Goal: Task Accomplishment & Management: Manage account settings

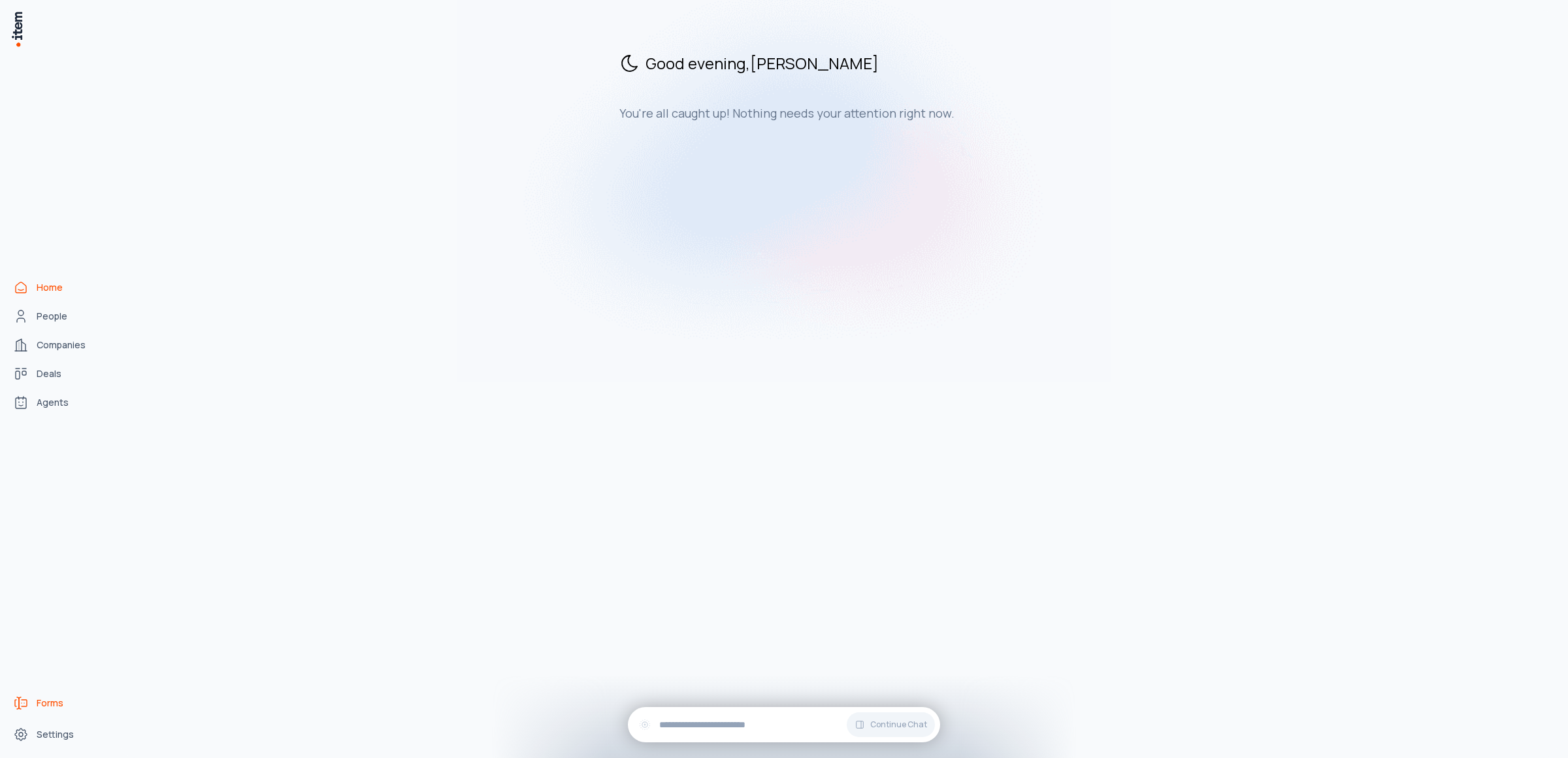
click at [39, 701] on span "Forms" at bounding box center [50, 703] width 27 height 13
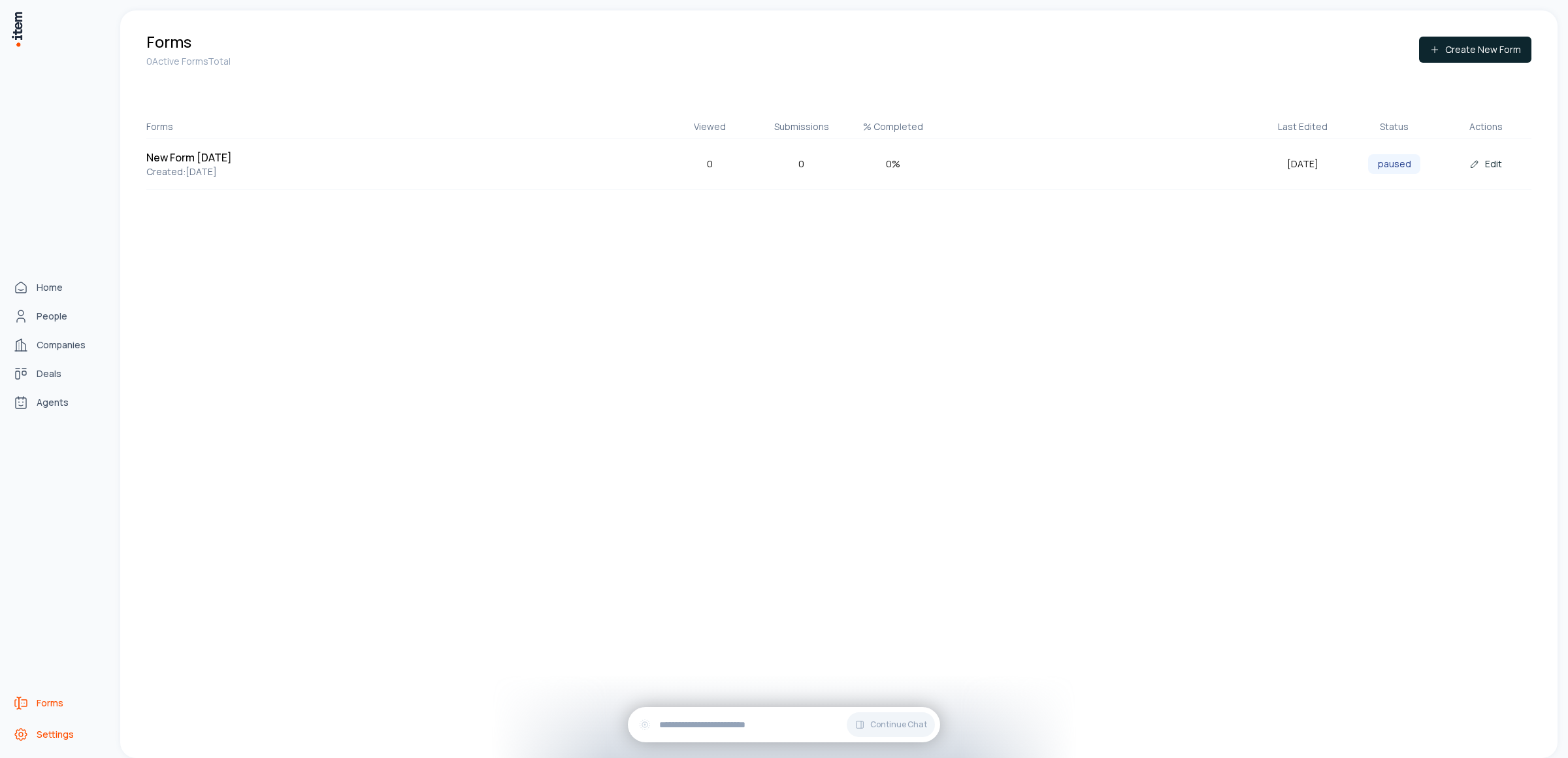
click at [67, 741] on link "Settings" at bounding box center [57, 734] width 99 height 26
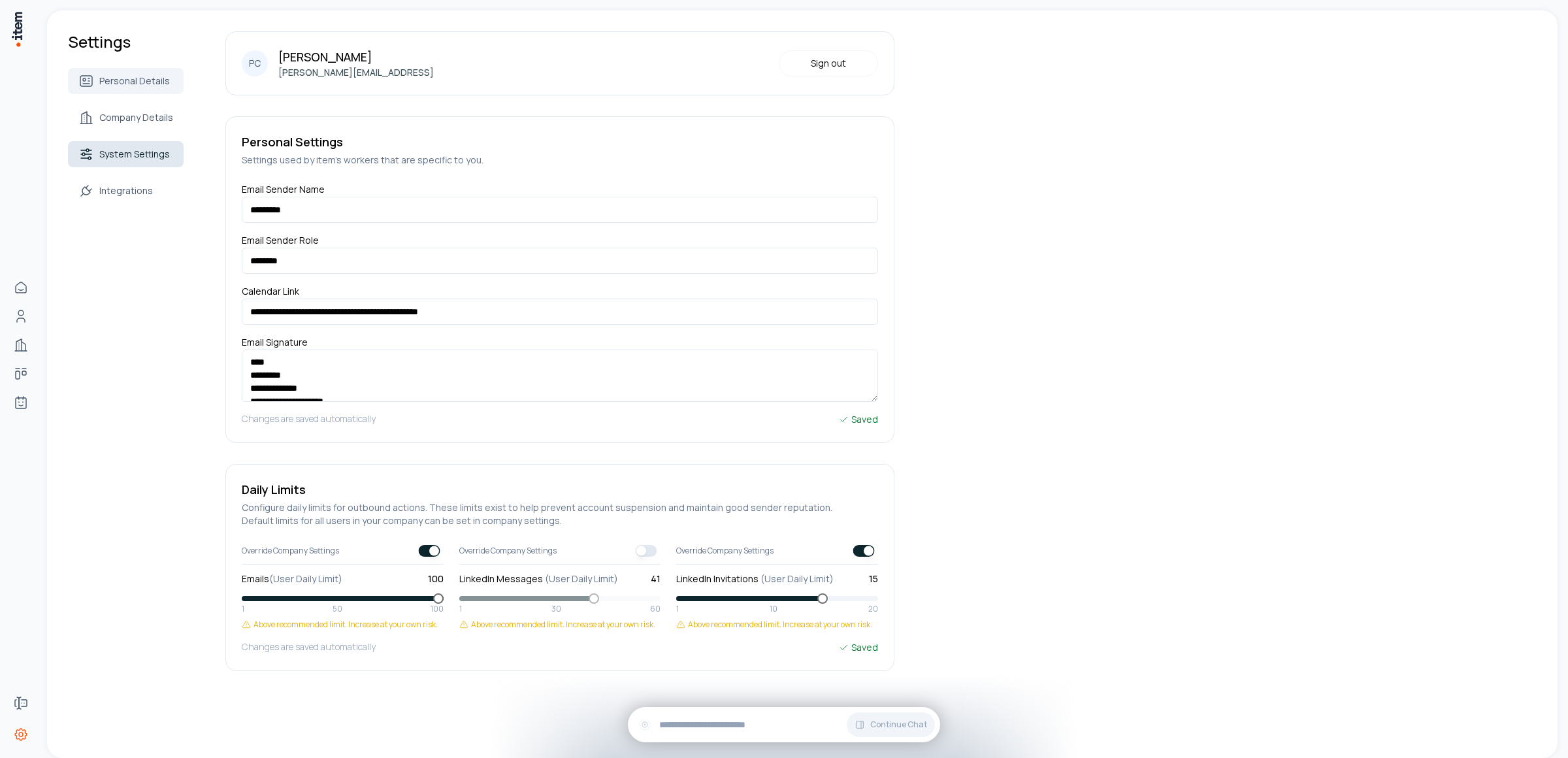
click at [146, 150] on span "System Settings" at bounding box center [135, 154] width 71 height 13
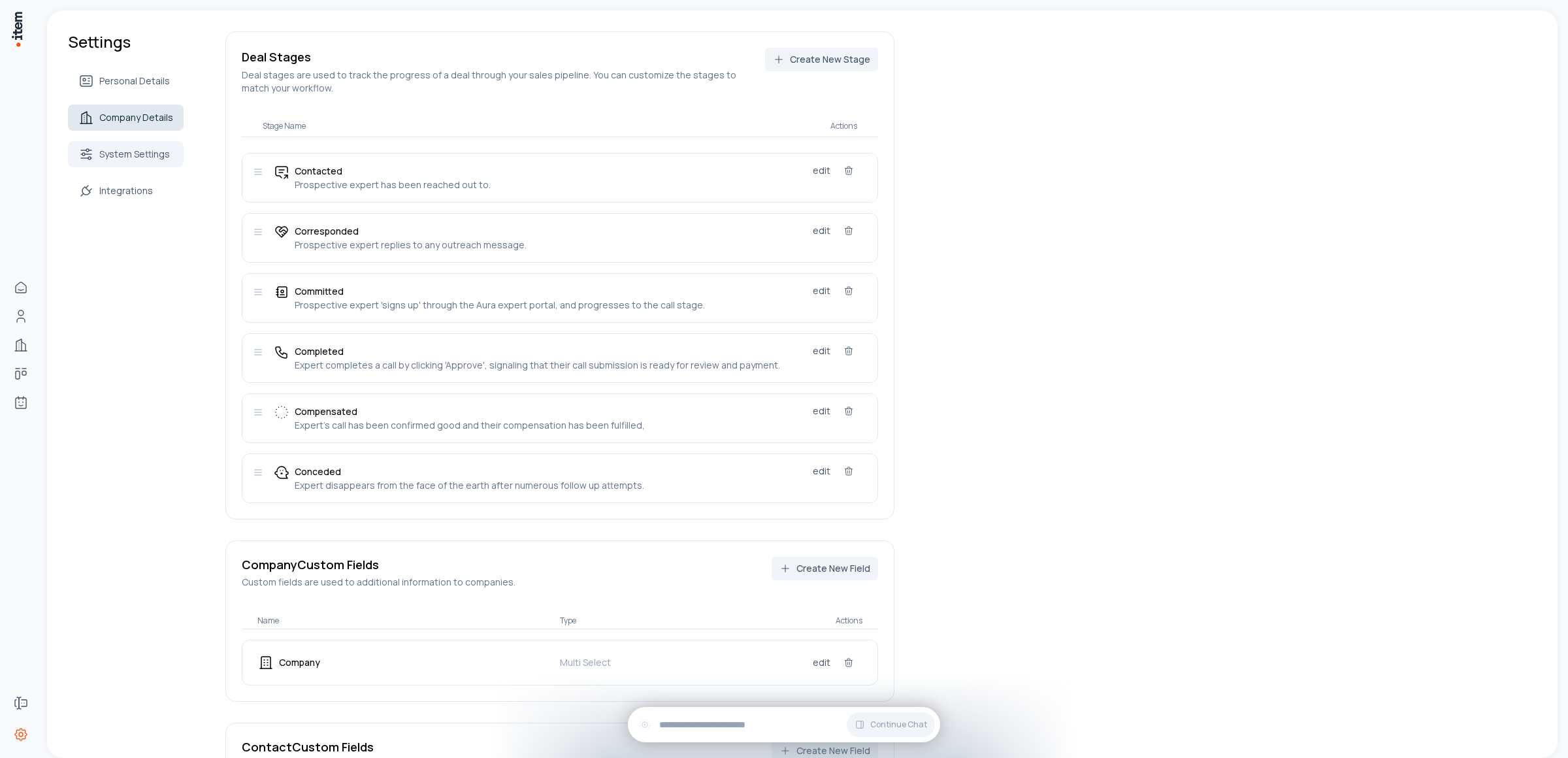
click at [144, 113] on span "Company Details" at bounding box center [136, 118] width 74 height 13
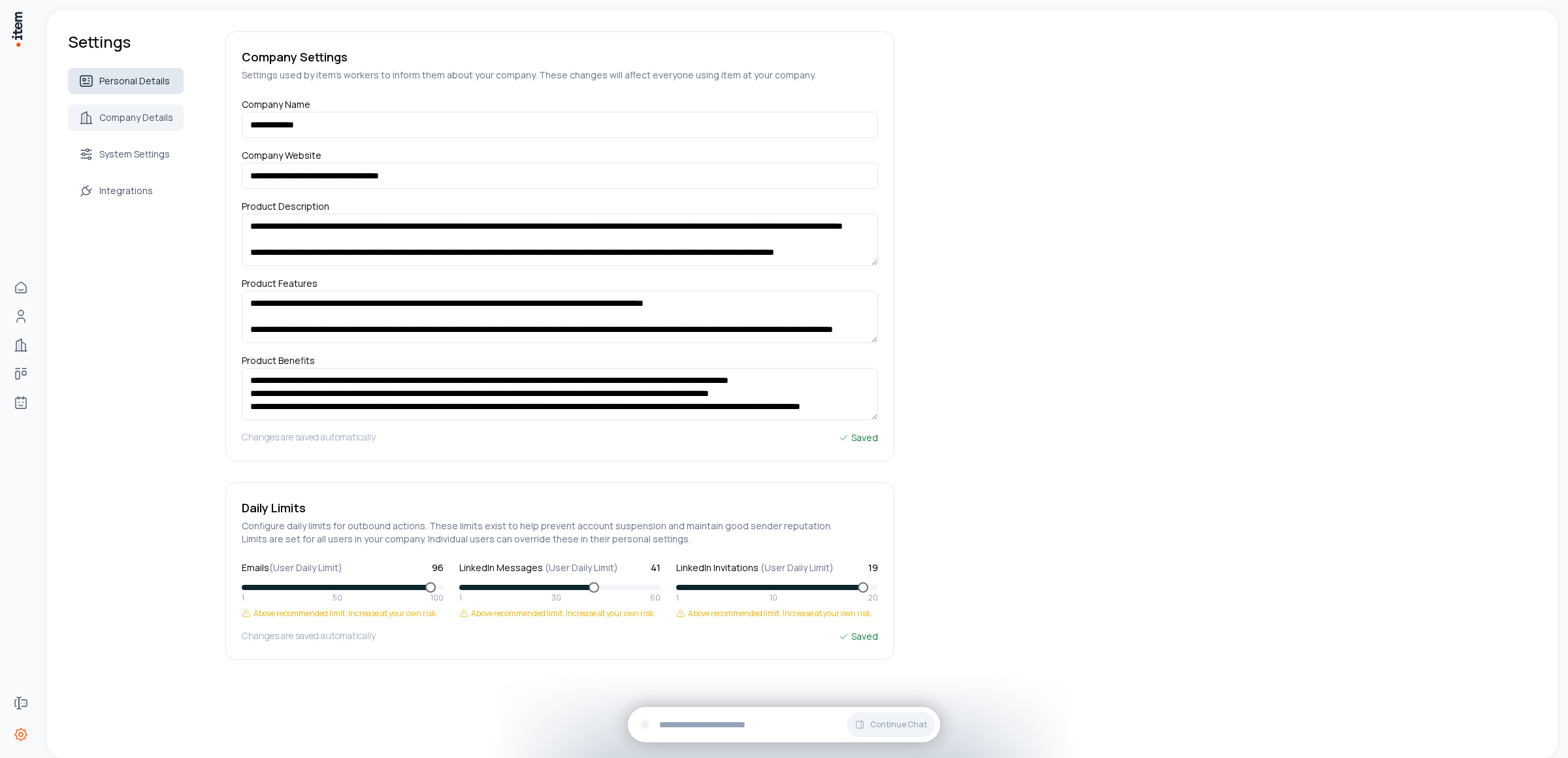
click at [137, 75] on span "Personal Details" at bounding box center [135, 81] width 71 height 13
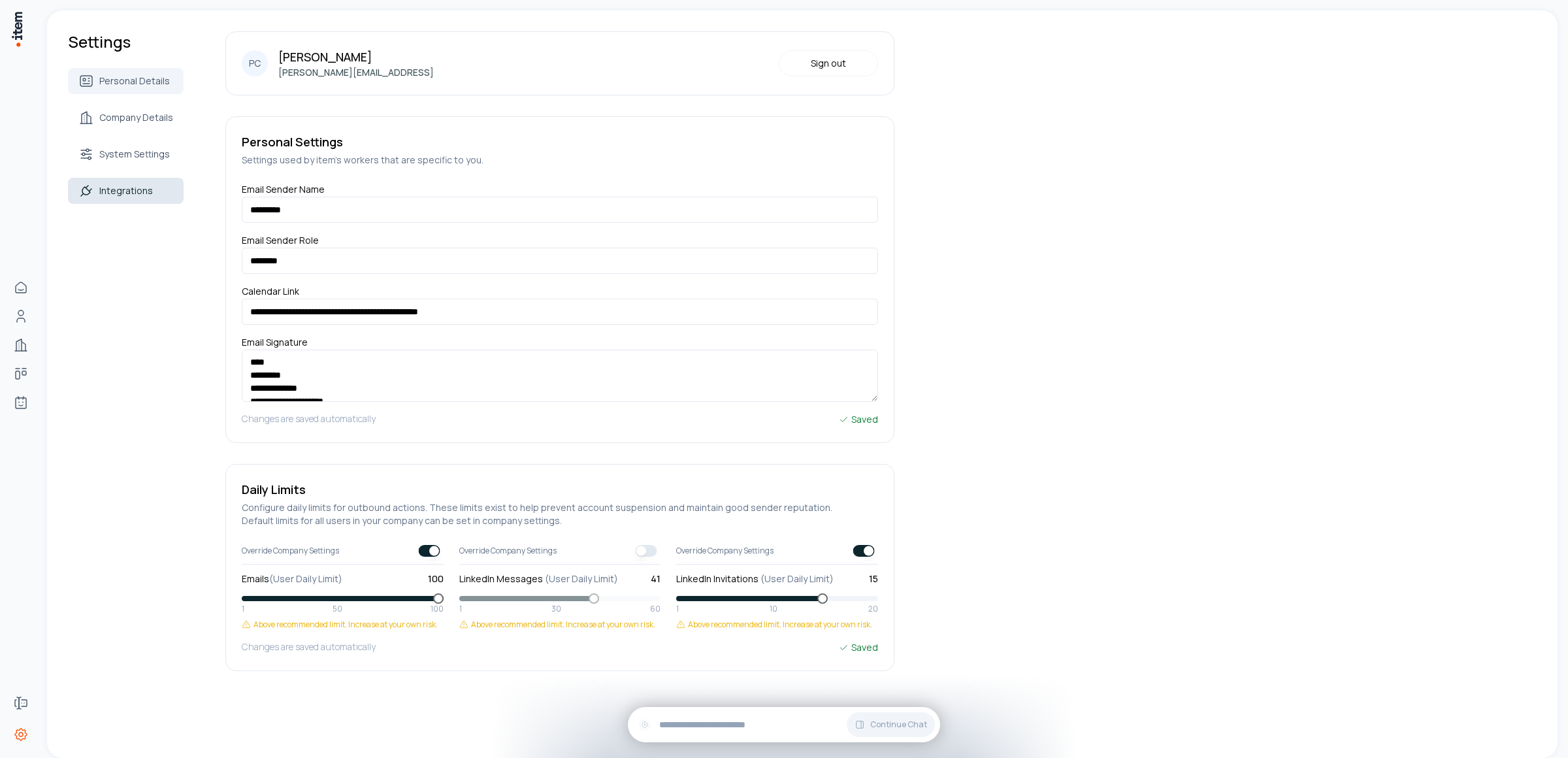
click at [132, 188] on span "Integrations" at bounding box center [126, 191] width 53 height 13
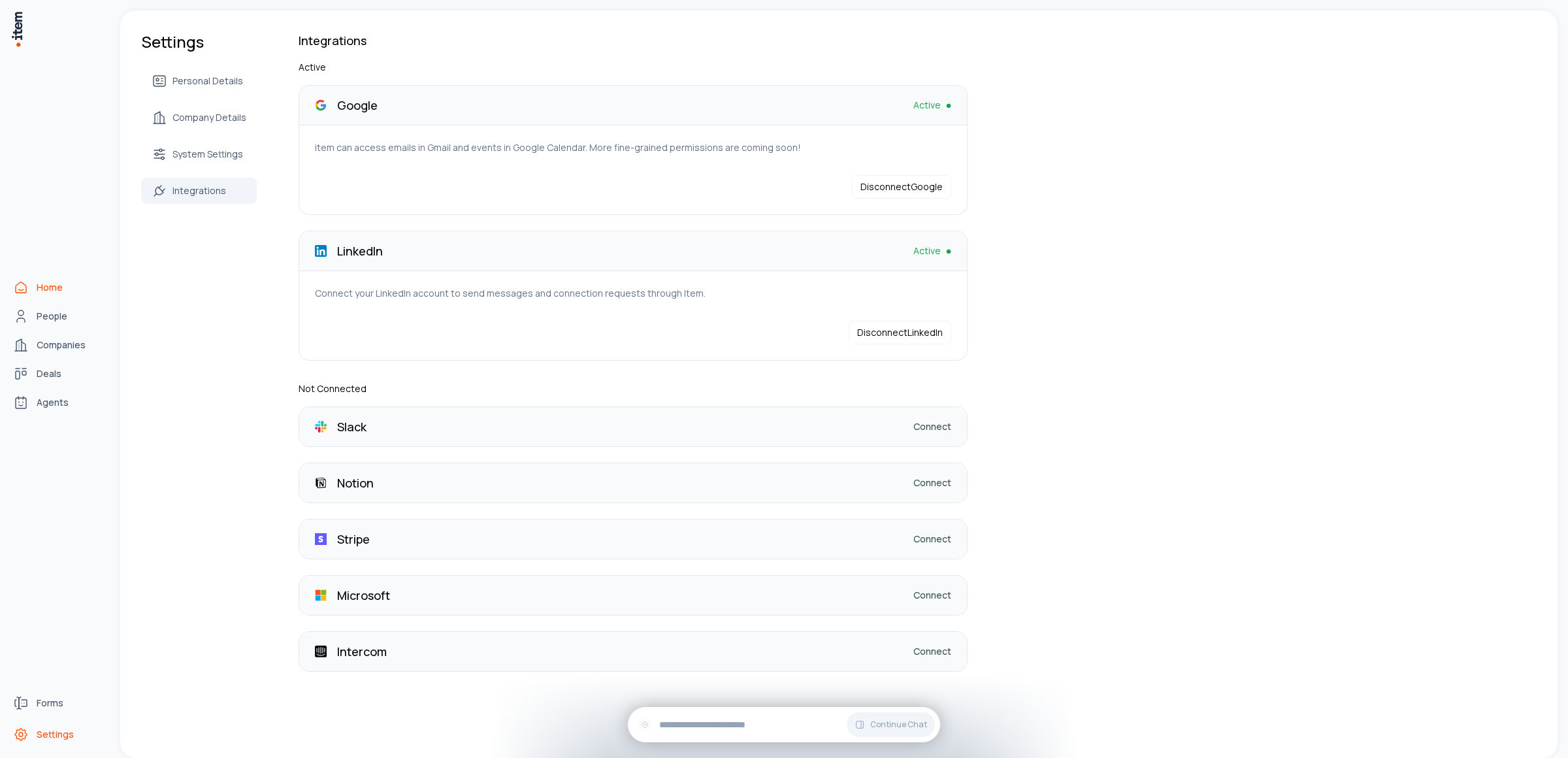
click at [54, 291] on span "Home" at bounding box center [49, 287] width 26 height 13
